Goal: Navigation & Orientation: Go to known website

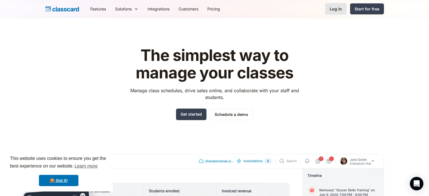
click at [338, 7] on div "Log in" at bounding box center [336, 9] width 12 height 6
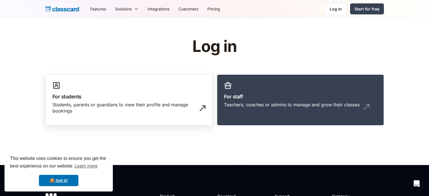
click at [117, 97] on h3 "For students" at bounding box center [128, 97] width 153 height 8
